Goal: Task Accomplishment & Management: Manage account settings

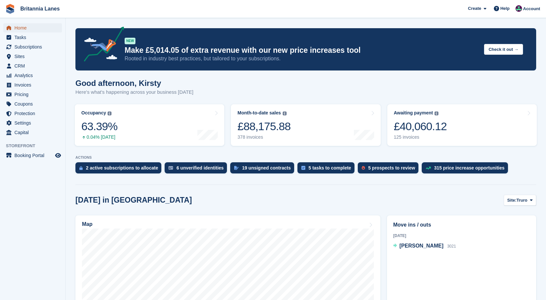
drag, startPoint x: 0, startPoint y: 0, endPoint x: 81, endPoint y: 25, distance: 84.9
click at [26, 26] on span "Home" at bounding box center [33, 27] width 39 height 9
click at [419, 134] on div "Awaiting payment The total outstanding balance on all open invoices. £40,162.64…" at bounding box center [420, 125] width 53 height 30
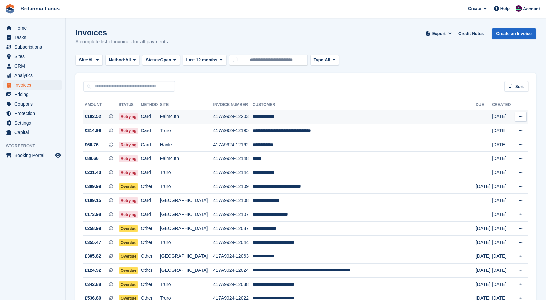
click at [287, 117] on td "**********" at bounding box center [364, 117] width 223 height 14
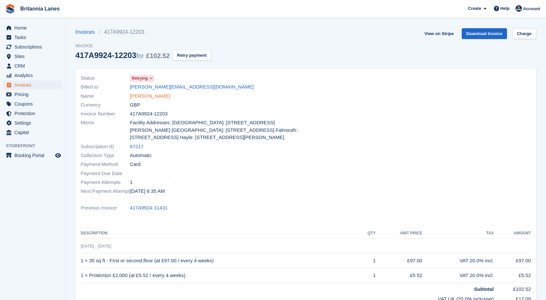
click at [151, 99] on link "Kyle O'Malley" at bounding box center [150, 96] width 40 height 8
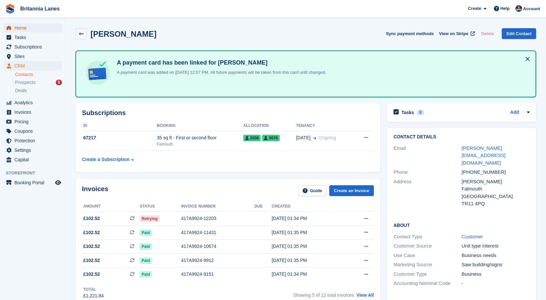
click at [23, 24] on span "Home" at bounding box center [33, 27] width 39 height 9
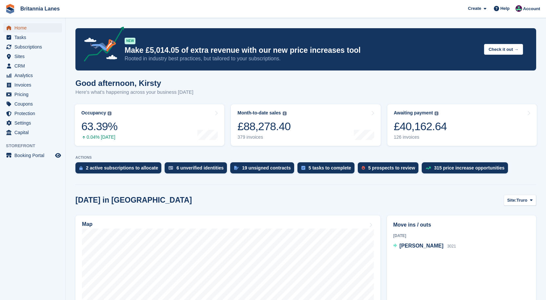
drag, startPoint x: 21, startPoint y: 30, endPoint x: 51, endPoint y: 19, distance: 31.4
click at [21, 30] on span "Home" at bounding box center [33, 27] width 39 height 9
click at [31, 26] on span "Home" at bounding box center [33, 27] width 39 height 9
click at [405, 122] on div "£39,303.43" at bounding box center [420, 126] width 53 height 13
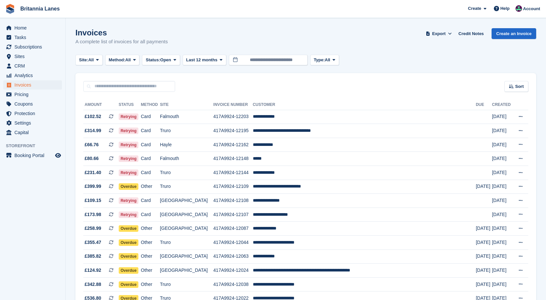
click at [78, 57] on button "Site: All" at bounding box center [88, 60] width 27 height 11
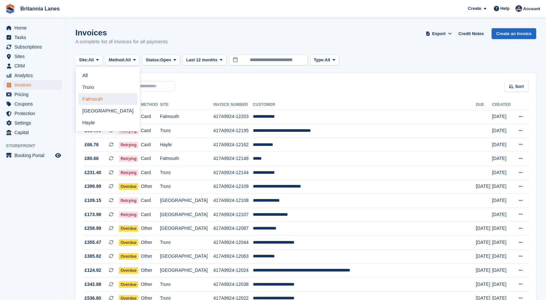
click at [95, 98] on link "Falmouth" at bounding box center [107, 99] width 59 height 12
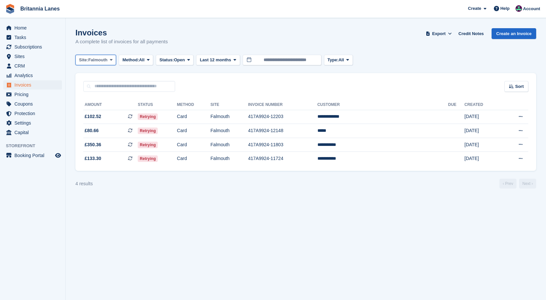
click at [99, 62] on span "Falmouth" at bounding box center [97, 60] width 19 height 7
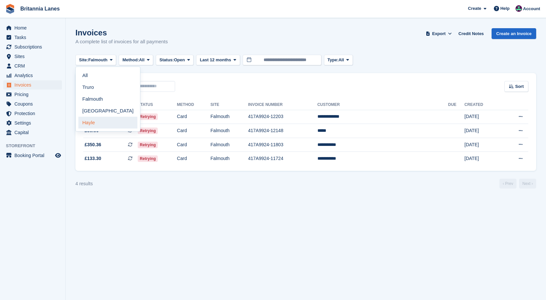
click at [89, 118] on link "Hayle" at bounding box center [107, 123] width 59 height 12
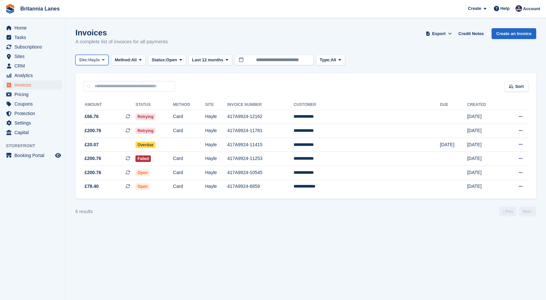
drag, startPoint x: 94, startPoint y: 55, endPoint x: 95, endPoint y: 68, distance: 12.8
click at [94, 55] on button "Site: Hayle" at bounding box center [91, 60] width 33 height 11
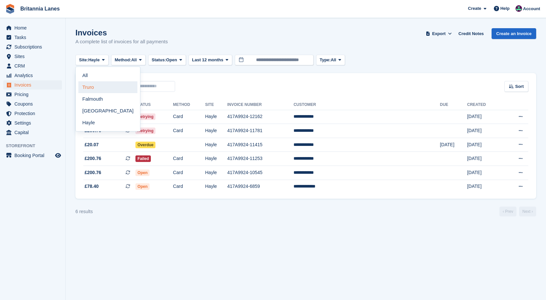
click at [94, 82] on link "Truro" at bounding box center [107, 87] width 59 height 12
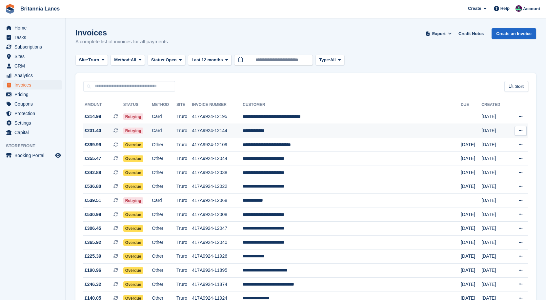
click at [317, 134] on td "**********" at bounding box center [352, 131] width 218 height 14
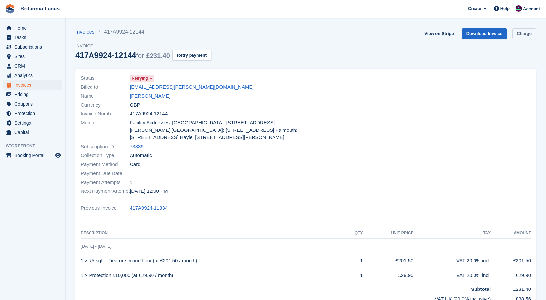
click at [533, 35] on link "Charge" at bounding box center [524, 33] width 24 height 11
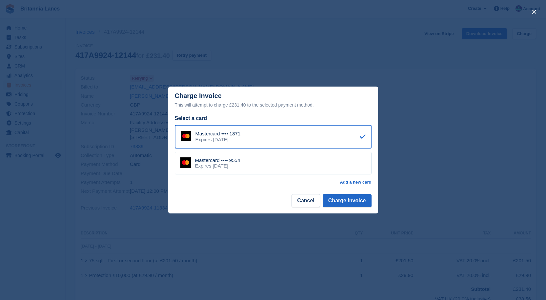
click at [248, 165] on div "Mastercard •••• 9554 Expires November 2027" at bounding box center [273, 163] width 197 height 23
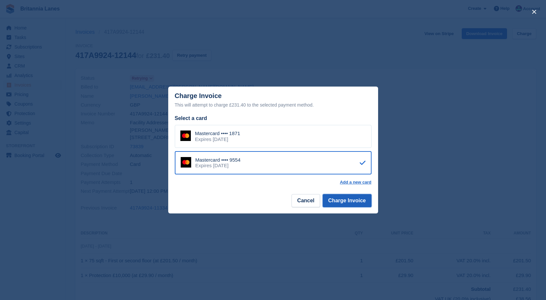
drag, startPoint x: 339, startPoint y: 202, endPoint x: 330, endPoint y: 207, distance: 10.1
click at [339, 203] on button "Charge Invoice" at bounding box center [347, 200] width 49 height 13
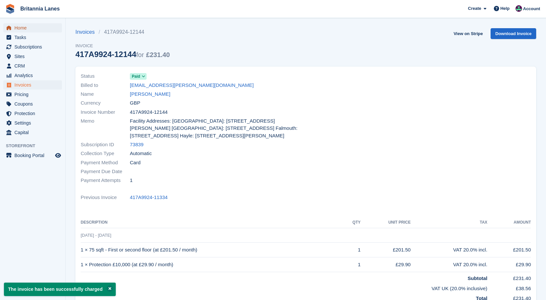
click at [26, 26] on span "Home" at bounding box center [33, 27] width 39 height 9
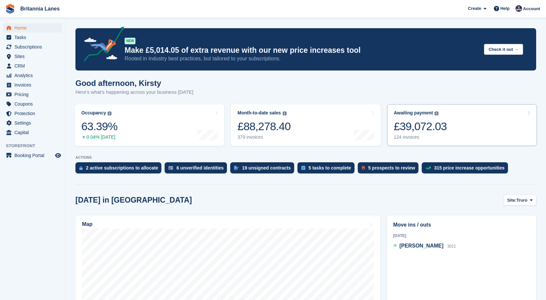
click at [459, 132] on link "Awaiting payment The total outstanding balance on all open invoices. £39,072.03…" at bounding box center [462, 125] width 150 height 42
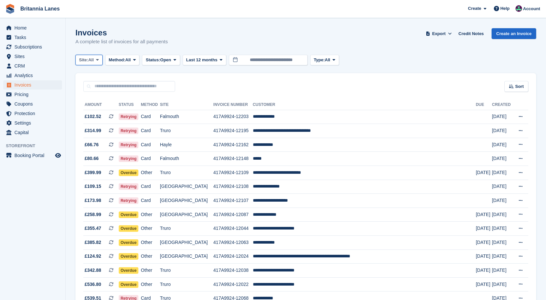
click at [90, 62] on span "All" at bounding box center [91, 60] width 6 height 7
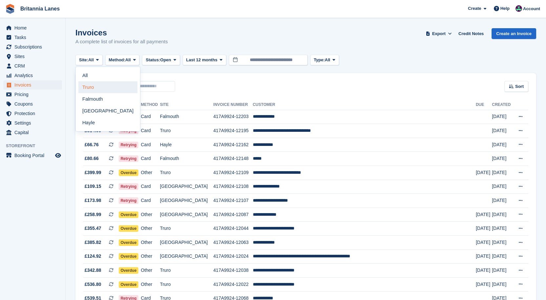
click at [85, 88] on link "Truro" at bounding box center [107, 87] width 59 height 12
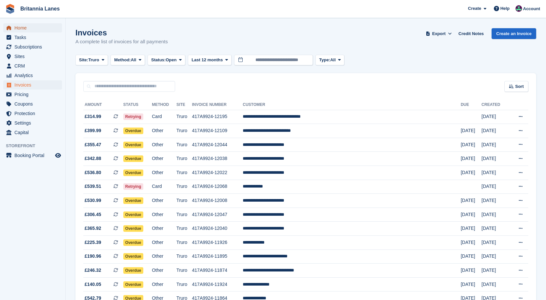
click at [21, 27] on span "Home" at bounding box center [33, 27] width 39 height 9
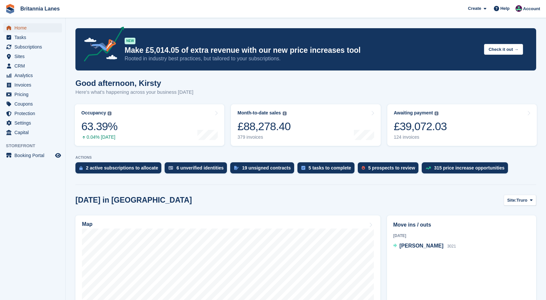
click at [21, 25] on span "Home" at bounding box center [33, 27] width 39 height 9
click at [24, 26] on span "Home" at bounding box center [33, 27] width 39 height 9
click at [14, 27] on link "Home" at bounding box center [32, 27] width 59 height 9
click at [10, 27] on icon "menu" at bounding box center [9, 28] width 5 height 4
click at [40, 42] on span "Subscriptions" at bounding box center [33, 46] width 39 height 9
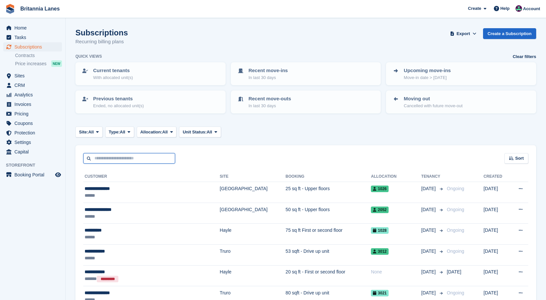
click at [128, 158] on input "text" at bounding box center [129, 158] width 92 height 11
type input "****"
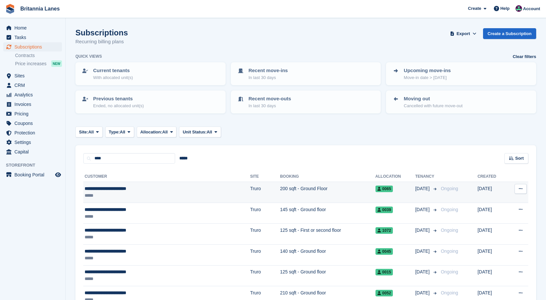
click at [280, 186] on td "200 sqft - Ground Floor" at bounding box center [327, 192] width 95 height 21
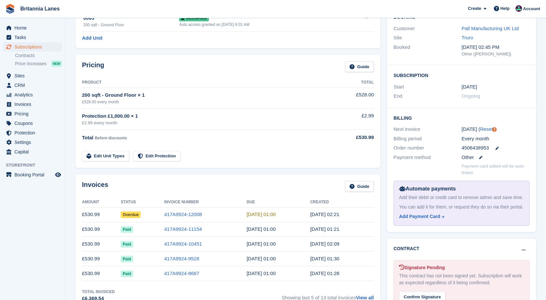
scroll to position [164, 0]
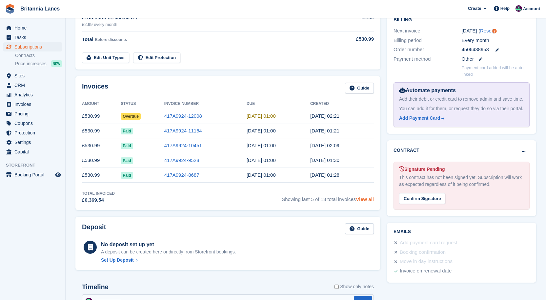
click at [365, 201] on link "View all" at bounding box center [365, 199] width 18 height 6
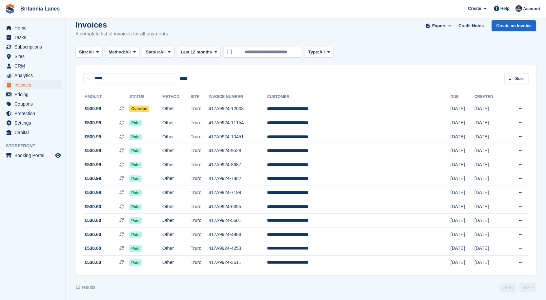
scroll to position [10, 0]
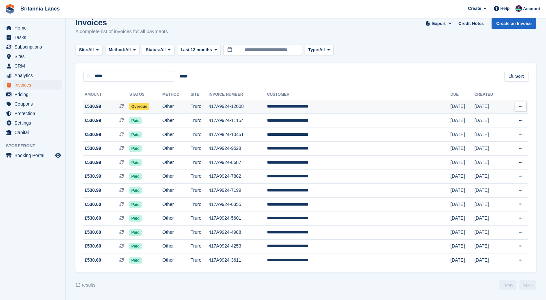
click at [258, 109] on td "417A9924-12008" at bounding box center [238, 107] width 58 height 14
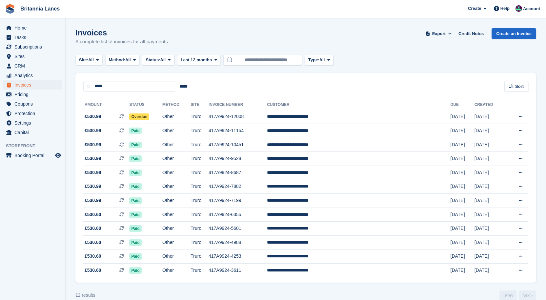
scroll to position [10, 0]
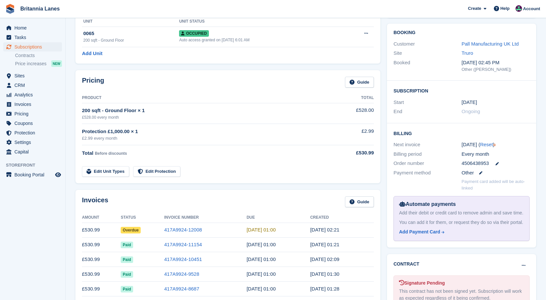
scroll to position [66, 0]
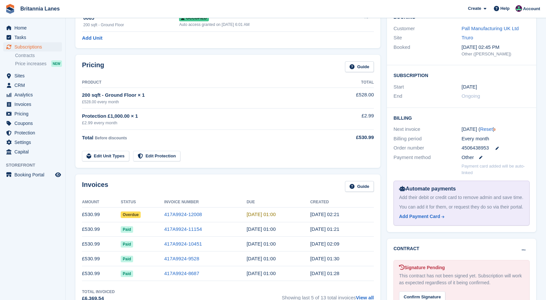
click at [177, 234] on td "417A9924-11154" at bounding box center [205, 229] width 82 height 15
click at [195, 225] on td "417A9924-11154" at bounding box center [205, 229] width 82 height 15
click at [187, 229] on link "417A9924-11154" at bounding box center [183, 229] width 38 height 6
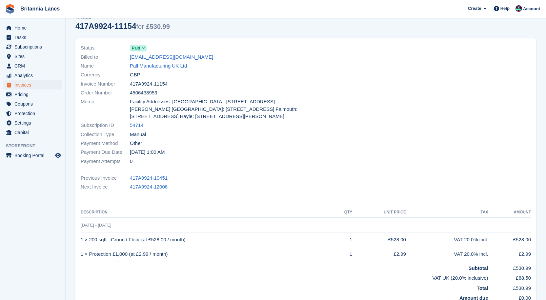
scroll to position [27, 0]
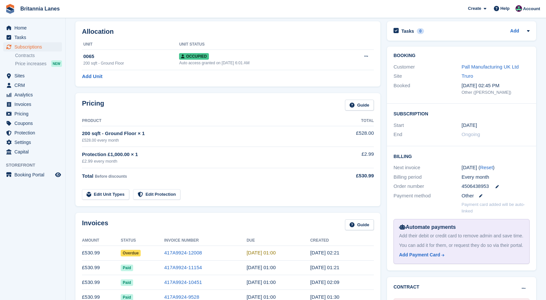
scroll to position [66, 0]
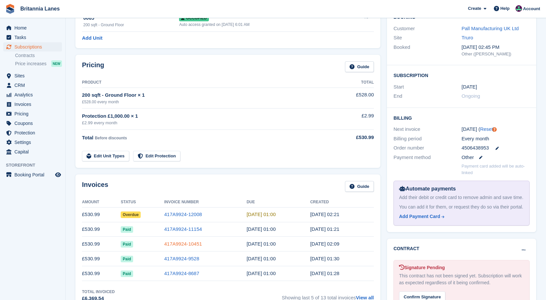
click at [174, 242] on link "417A9924-10451" at bounding box center [183, 244] width 38 height 6
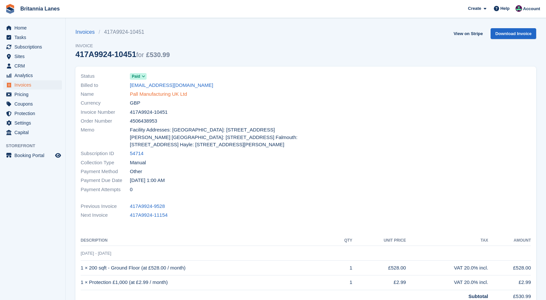
click at [149, 94] on link "Pall Manufacturing UK Ltd" at bounding box center [158, 95] width 57 height 8
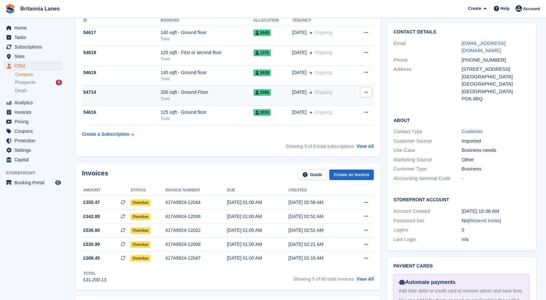
scroll to position [164, 0]
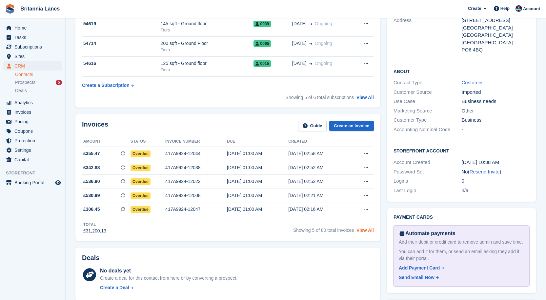
click at [362, 230] on link "View All" at bounding box center [365, 230] width 17 height 5
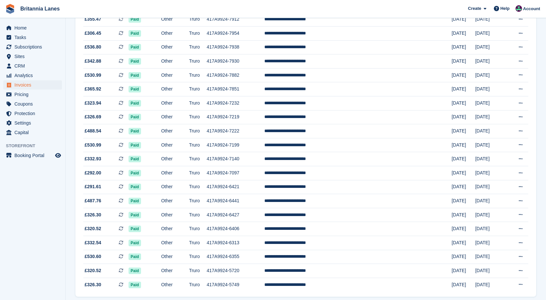
scroll to position [541, 0]
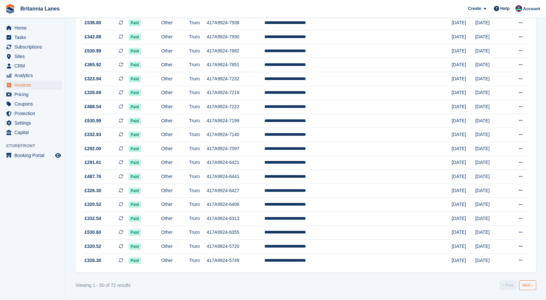
click at [529, 288] on link "Next ›" at bounding box center [527, 285] width 17 height 10
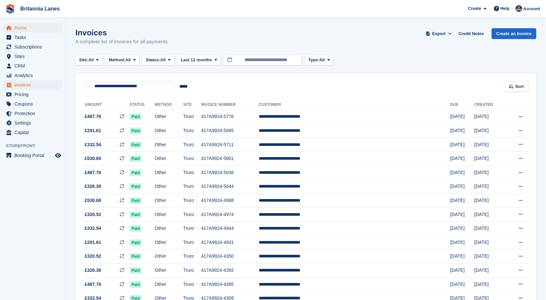
drag, startPoint x: 27, startPoint y: 23, endPoint x: 27, endPoint y: 28, distance: 5.0
click at [27, 23] on div "Home Tasks Subscriptions Subscriptions Subscriptions Contracts Price increases …" at bounding box center [32, 79] width 65 height 117
click at [24, 33] on span "Tasks" at bounding box center [33, 37] width 39 height 9
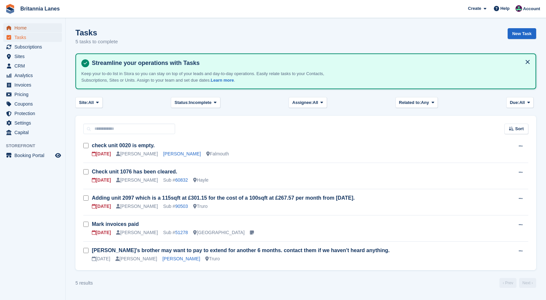
click at [21, 25] on span "Home" at bounding box center [33, 27] width 39 height 9
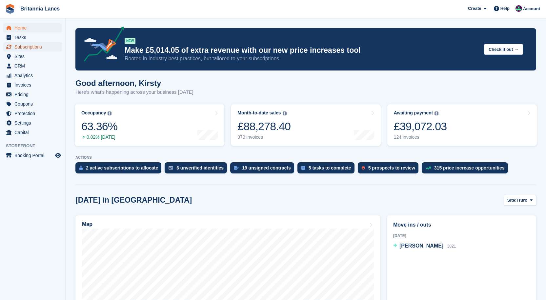
drag, startPoint x: 17, startPoint y: 43, endPoint x: 25, endPoint y: 44, distance: 7.9
click at [17, 43] on span "Subscriptions" at bounding box center [33, 46] width 39 height 9
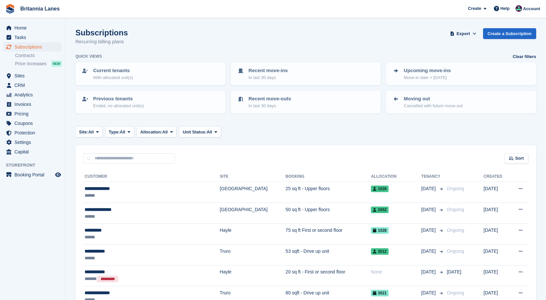
click at [115, 161] on input "text" at bounding box center [129, 158] width 92 height 11
type input "*******"
click at [515, 184] on button at bounding box center [521, 189] width 12 height 10
click at [115, 161] on input "*******" at bounding box center [129, 158] width 92 height 11
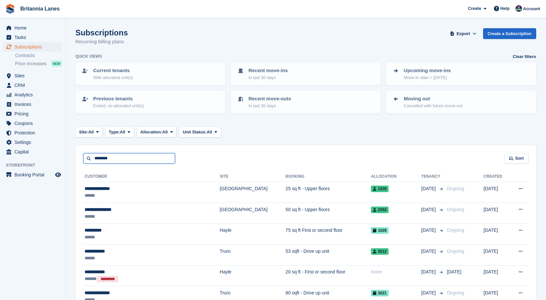
type input "*******"
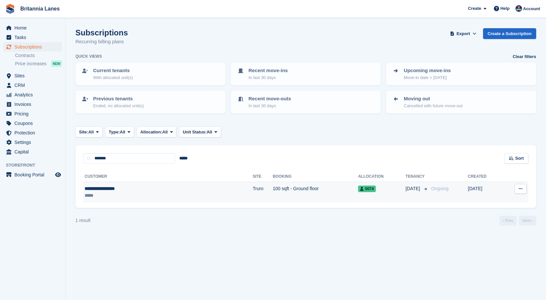
click at [106, 188] on div "**********" at bounding box center [130, 188] width 90 height 7
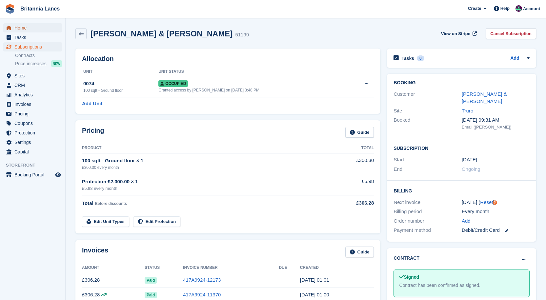
click at [31, 29] on span "Home" at bounding box center [33, 27] width 39 height 9
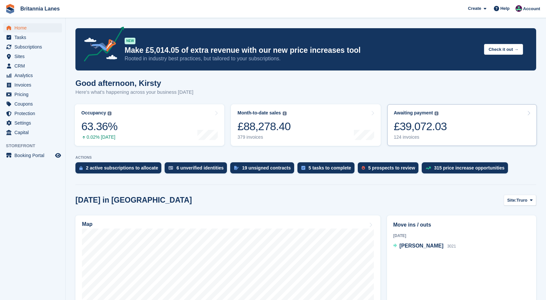
click at [454, 114] on link "Awaiting payment The total outstanding balance on all open invoices. £39,072.03…" at bounding box center [462, 125] width 150 height 42
click at [522, 203] on span "Truro" at bounding box center [522, 200] width 11 height 7
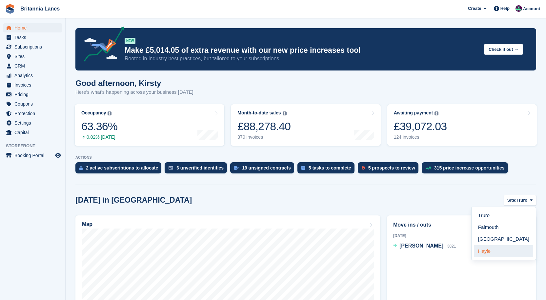
drag, startPoint x: 494, startPoint y: 249, endPoint x: 378, endPoint y: 248, distance: 116.4
click at [494, 248] on link "Hayle" at bounding box center [503, 251] width 59 height 12
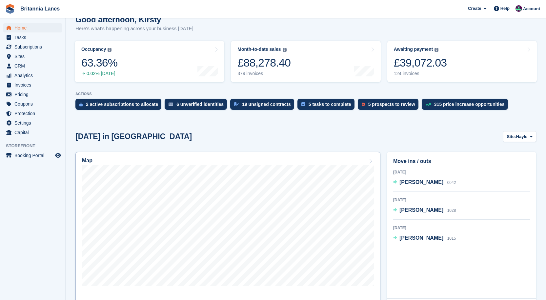
scroll to position [131, 0]
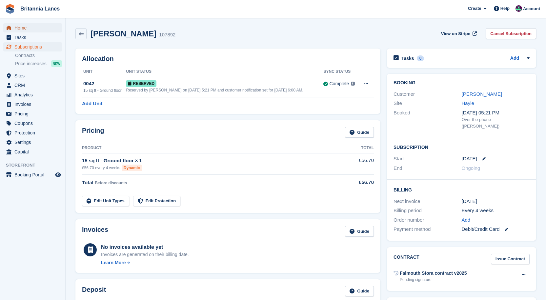
click at [22, 30] on span "Home" at bounding box center [33, 27] width 39 height 9
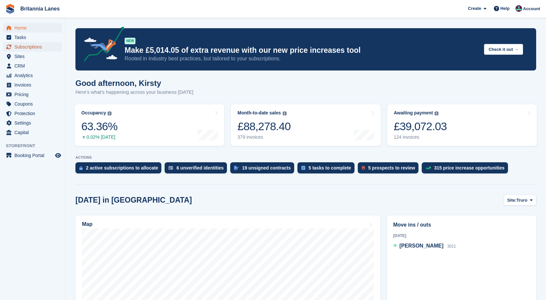
click at [29, 48] on span "Subscriptions" at bounding box center [33, 46] width 39 height 9
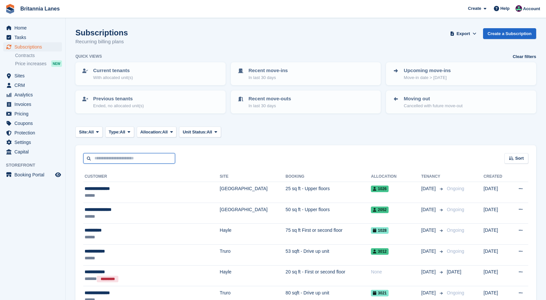
click at [106, 162] on input "text" at bounding box center [129, 158] width 92 height 11
type input "****"
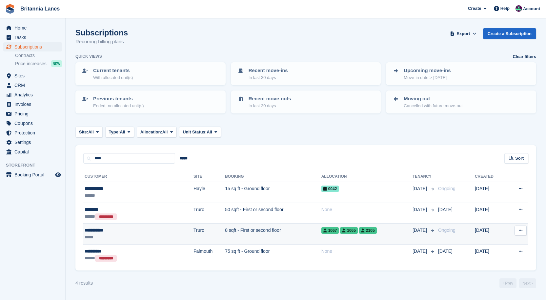
click at [225, 229] on td "8 sqft - First or second floor" at bounding box center [273, 234] width 96 height 21
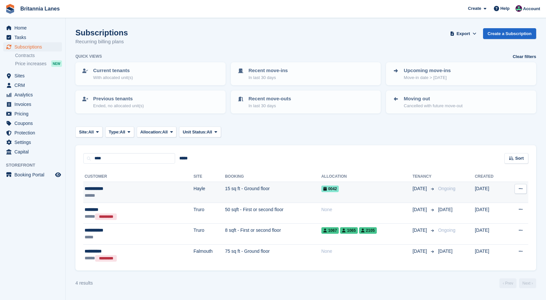
click at [225, 191] on td "15 sq ft - Ground floor" at bounding box center [273, 192] width 96 height 21
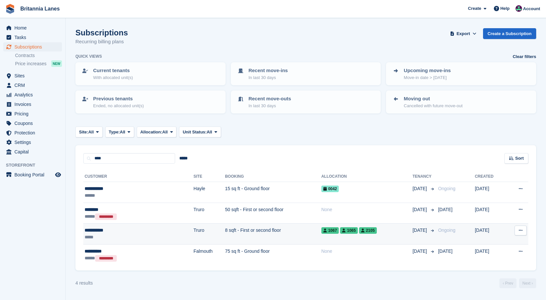
click at [194, 235] on td "Truro" at bounding box center [209, 234] width 31 height 21
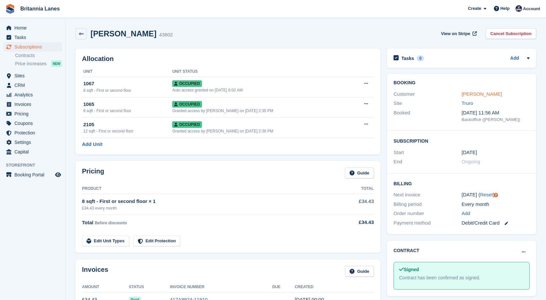
click at [479, 94] on link "Elaine Owen" at bounding box center [482, 94] width 40 height 6
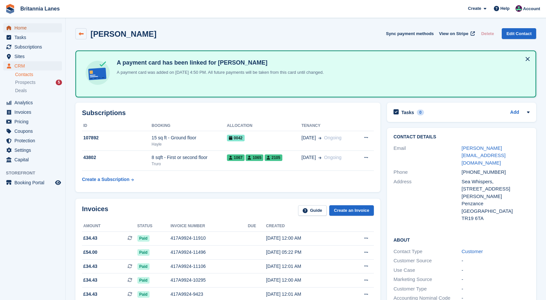
drag, startPoint x: 18, startPoint y: 29, endPoint x: 82, endPoint y: 30, distance: 63.7
click at [18, 29] on span "Home" at bounding box center [33, 27] width 39 height 9
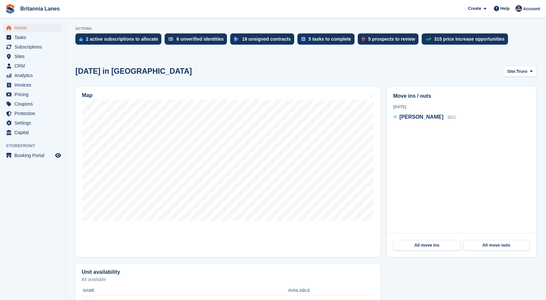
scroll to position [66, 0]
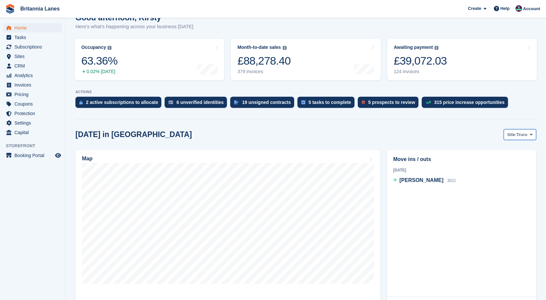
click at [516, 134] on span "Site:" at bounding box center [511, 135] width 9 height 7
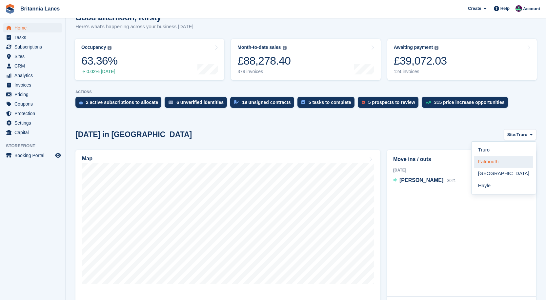
click at [508, 160] on link "Falmouth" at bounding box center [503, 162] width 59 height 12
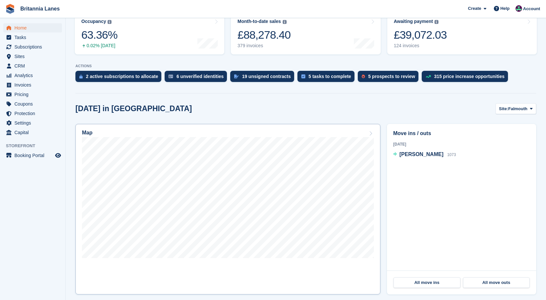
scroll to position [33, 0]
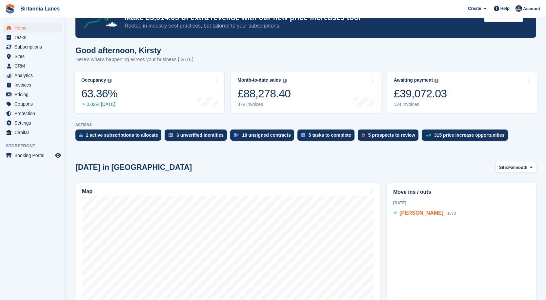
click at [427, 215] on span "[PERSON_NAME]" at bounding box center [421, 213] width 44 height 6
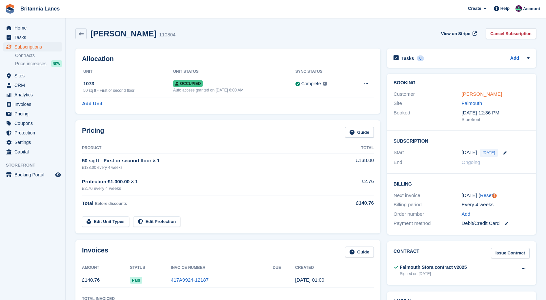
click at [471, 94] on link "[PERSON_NAME]" at bounding box center [482, 94] width 40 height 6
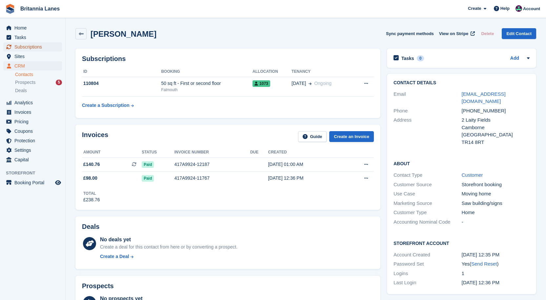
click at [27, 48] on span "Subscriptions" at bounding box center [33, 46] width 39 height 9
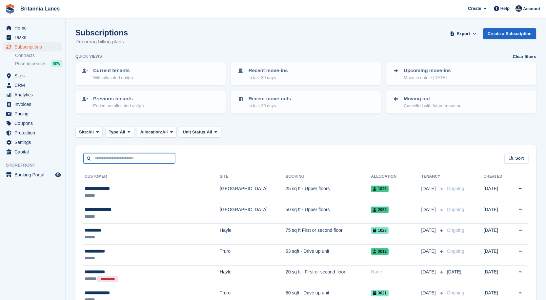
click at [116, 155] on input "text" at bounding box center [129, 158] width 92 height 11
type input "******"
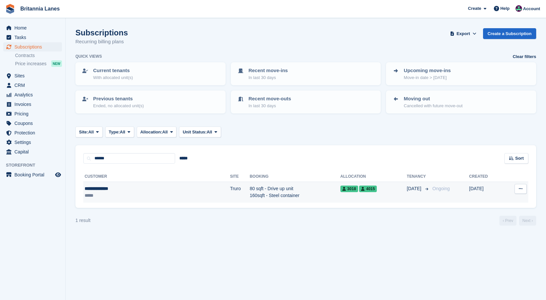
click at [250, 193] on td "80 sqft - Drive up unit 160sqft - Steel container" at bounding box center [295, 192] width 91 height 21
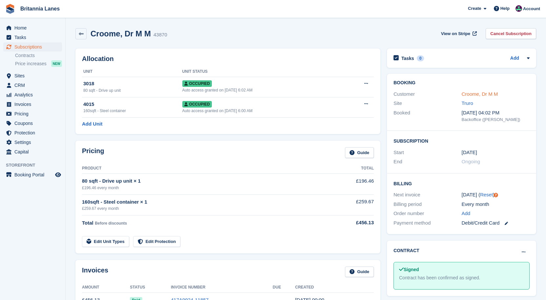
click at [482, 91] on link "Croome, Dr M M" at bounding box center [480, 94] width 36 height 6
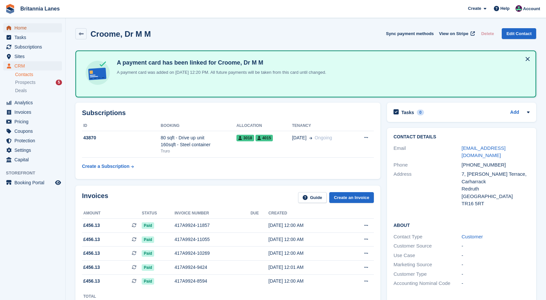
click at [34, 29] on span "Home" at bounding box center [33, 27] width 39 height 9
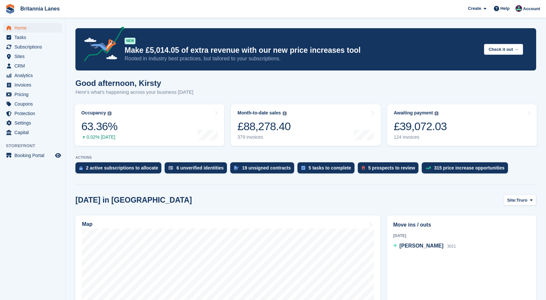
click at [21, 23] on div "Home Tasks Subscriptions Subscriptions Subscriptions Contracts Price increases …" at bounding box center [32, 79] width 65 height 117
drag, startPoint x: 26, startPoint y: 27, endPoint x: 173, endPoint y: 22, distance: 147.3
click at [26, 27] on span "Home" at bounding box center [33, 27] width 39 height 9
click at [425, 116] on div "Awaiting payment The total outstanding balance on all open invoices. £39,072.03…" at bounding box center [420, 125] width 53 height 30
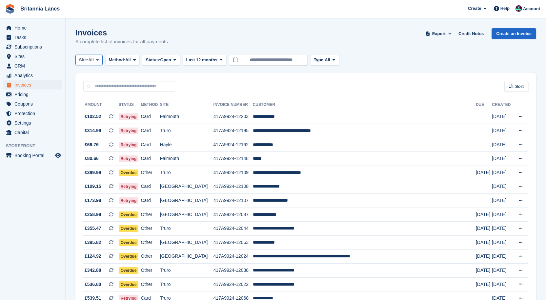
click at [87, 59] on span "Site:" at bounding box center [83, 60] width 9 height 7
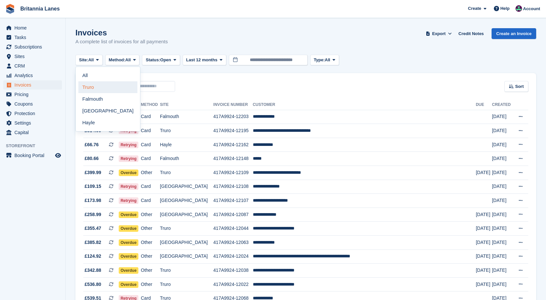
click at [88, 87] on link "Truro" at bounding box center [107, 87] width 59 height 12
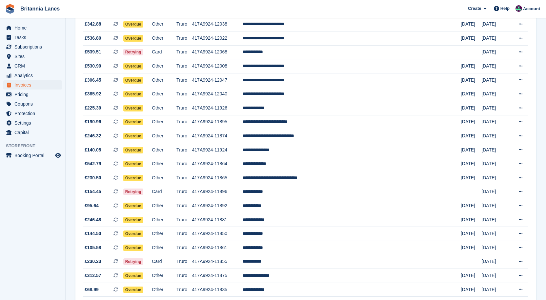
scroll to position [98, 0]
